Goal: Check status

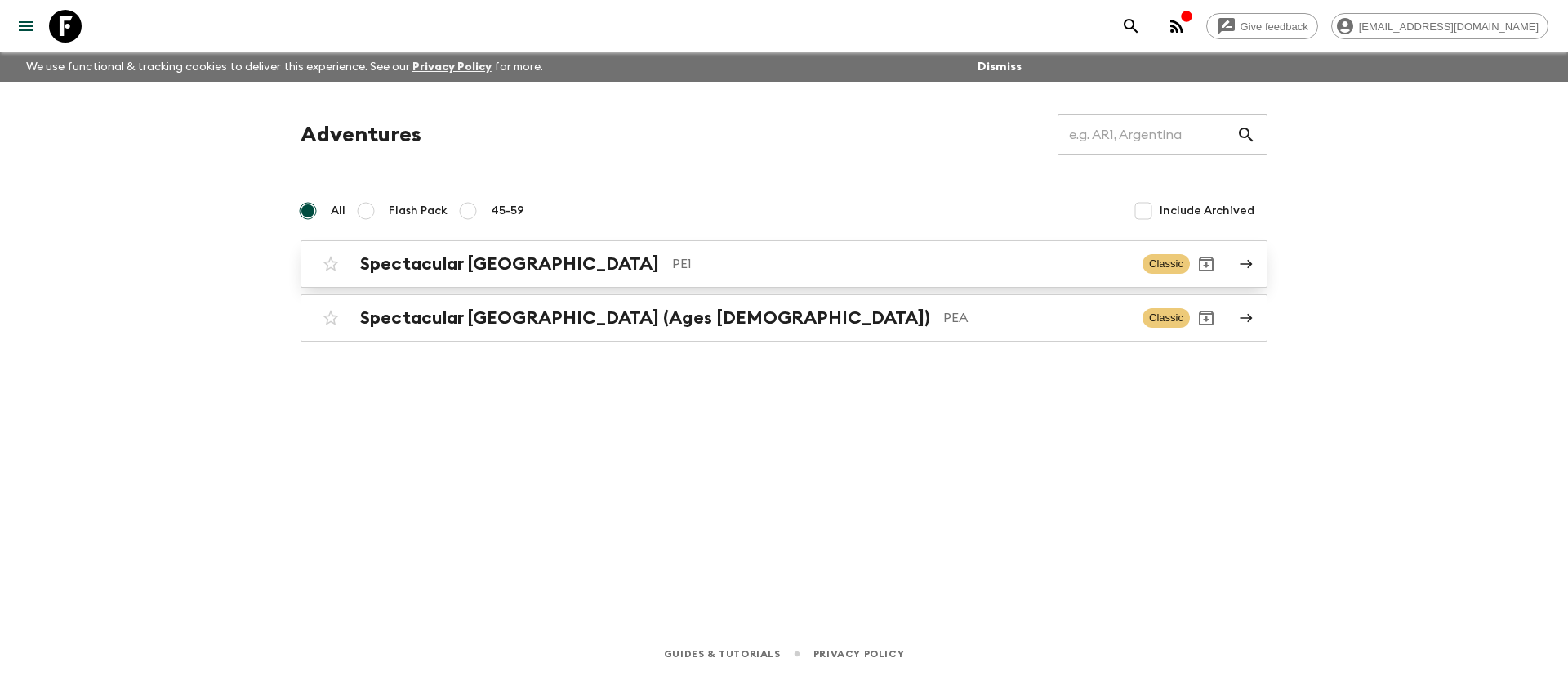
click at [471, 257] on h2 "Spectacular [GEOGRAPHIC_DATA]" at bounding box center [509, 264] width 299 height 22
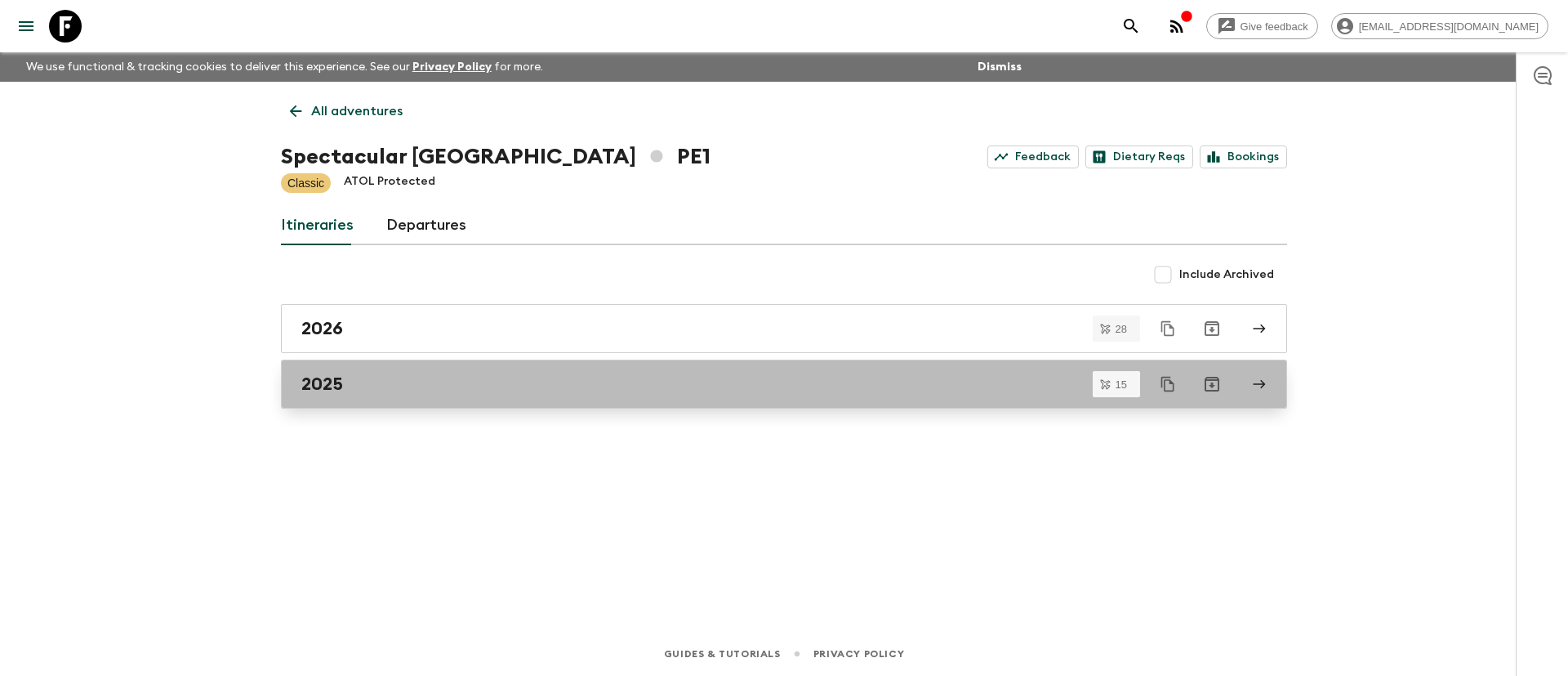
click at [338, 386] on h2 "2025" at bounding box center [322, 384] width 42 height 22
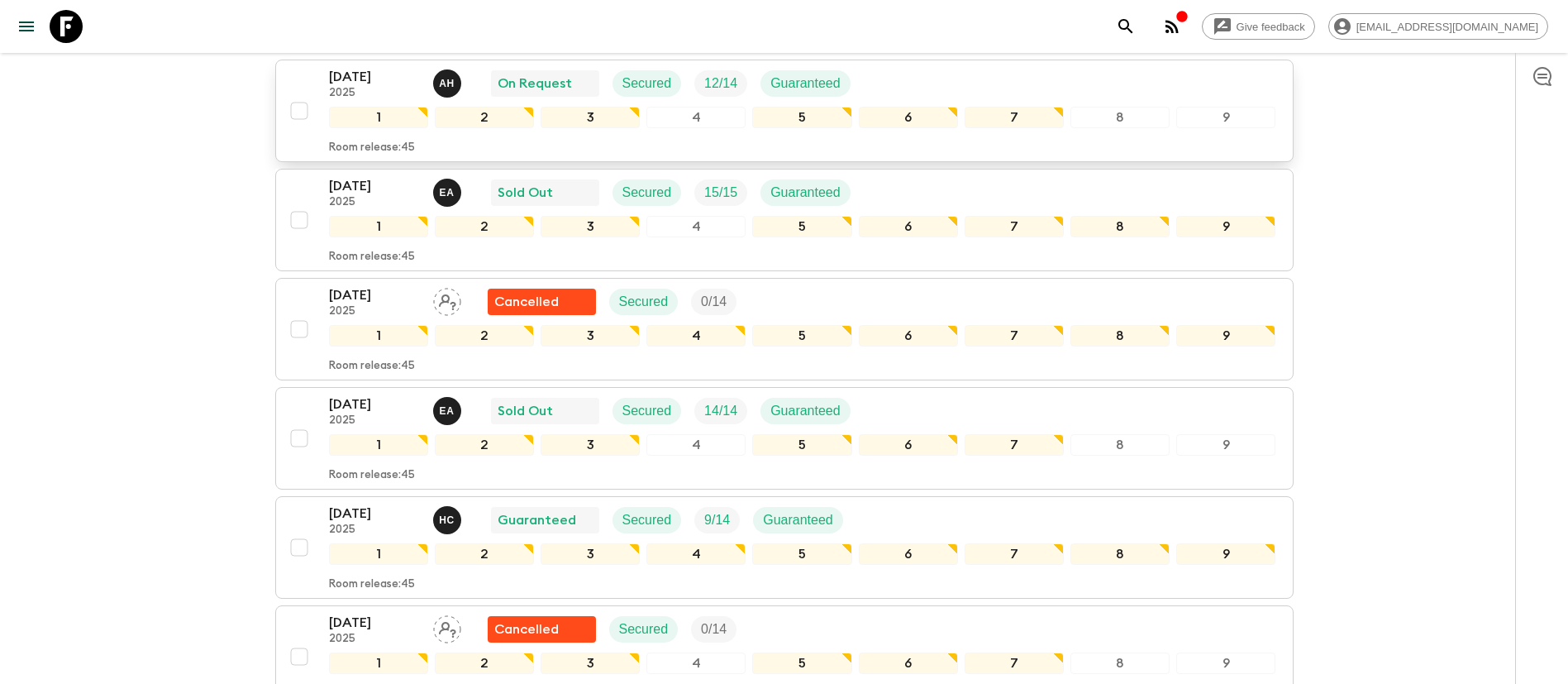
scroll to position [372, 0]
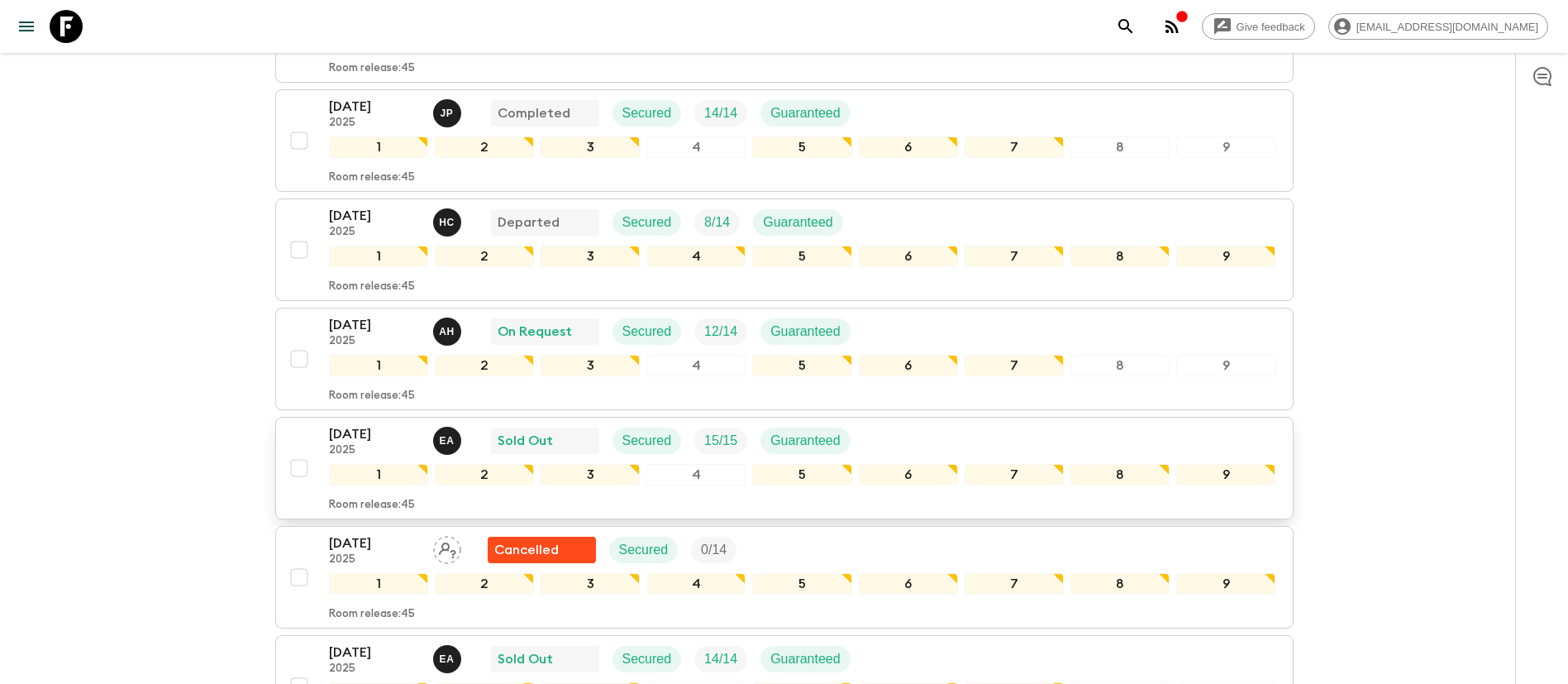
click at [891, 429] on div "[DATE] 2025 E A Sold Out Secured 15 / 15 Guaranteed" at bounding box center [803, 441] width 947 height 33
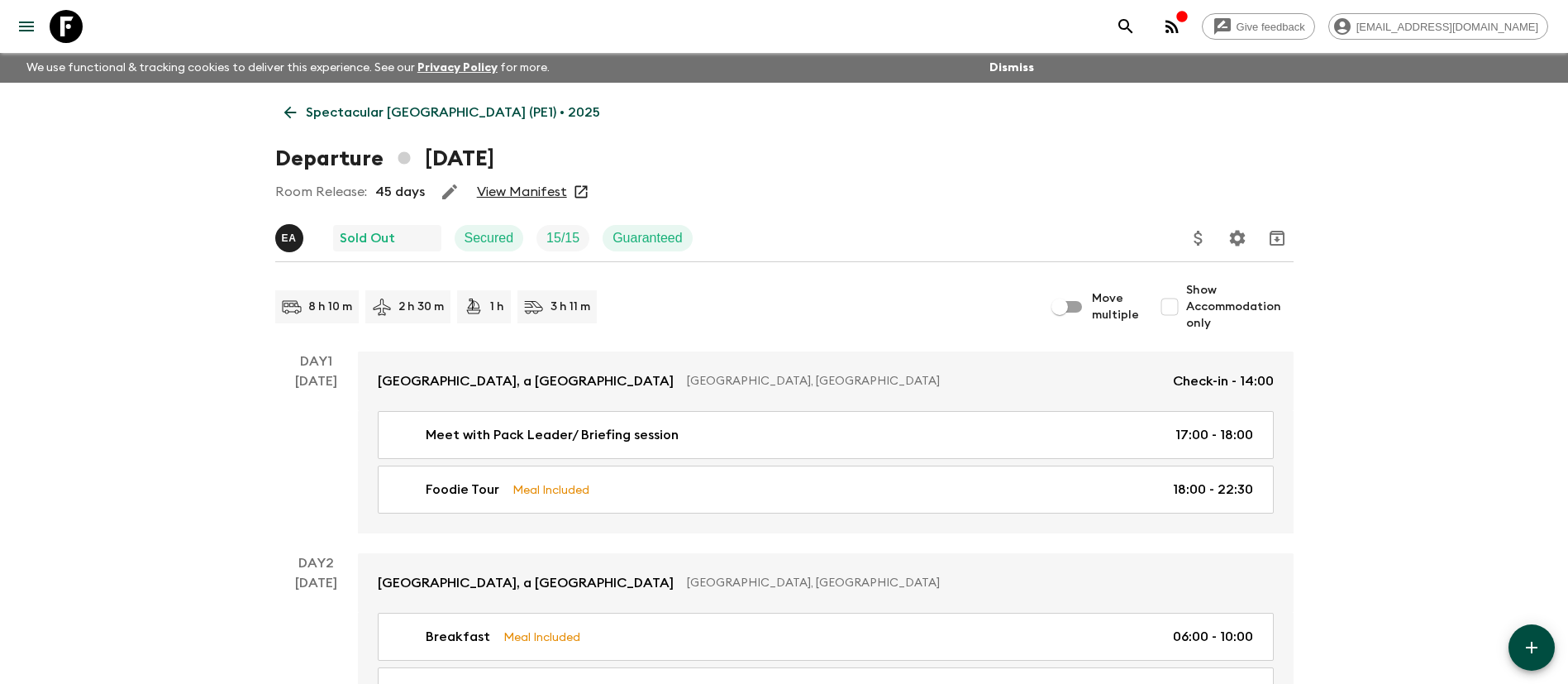
click at [496, 185] on link "View Manifest" at bounding box center [522, 192] width 91 height 16
click at [527, 202] on div "Room Release: 45 days View Manifest" at bounding box center [784, 192] width 1019 height 33
click at [531, 184] on link "View Manifest" at bounding box center [522, 192] width 91 height 16
